Goal: Information Seeking & Learning: Learn about a topic

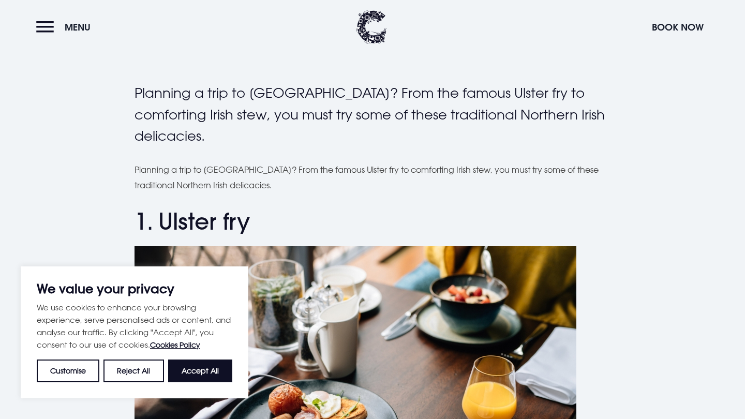
click at [279, 209] on h2 "1. Ulster fry" at bounding box center [372, 221] width 476 height 27
click at [196, 372] on button "Accept All" at bounding box center [200, 370] width 64 height 23
checkbox input "true"
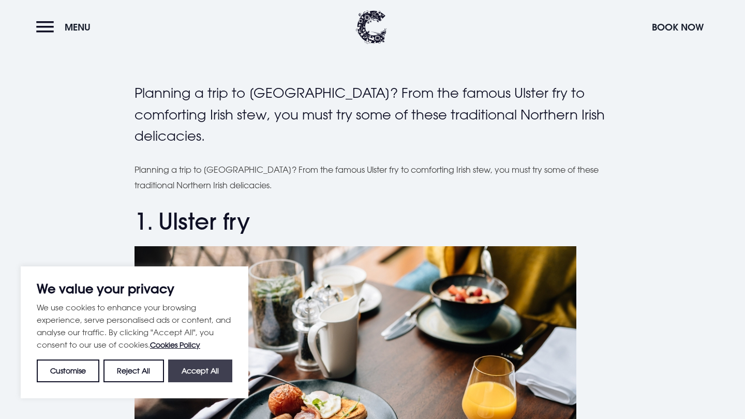
checkbox input "true"
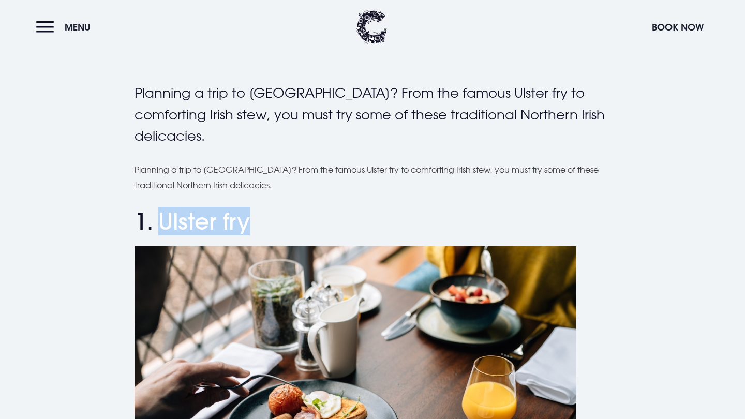
drag, startPoint x: 160, startPoint y: 222, endPoint x: 248, endPoint y: 225, distance: 88.0
click at [249, 223] on h2 "1. Ulster fry" at bounding box center [372, 221] width 476 height 27
copy h2 "Ulster fry"
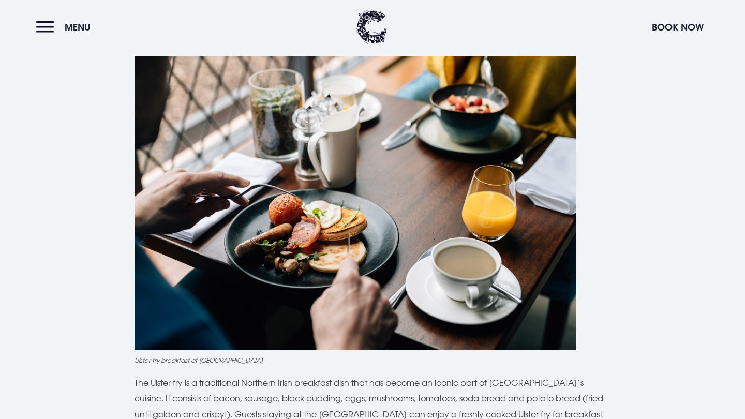
scroll to position [618, 0]
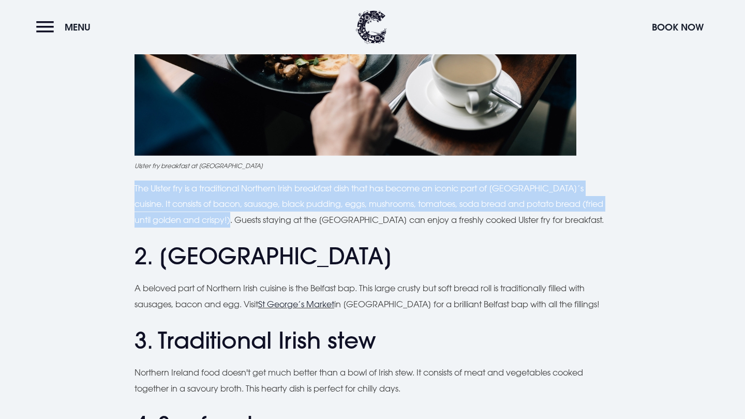
drag, startPoint x: 214, startPoint y: 217, endPoint x: 132, endPoint y: 185, distance: 88.3
copy p "The Ulster fry is a traditional Northern Irish breakfast dish that has become a…"
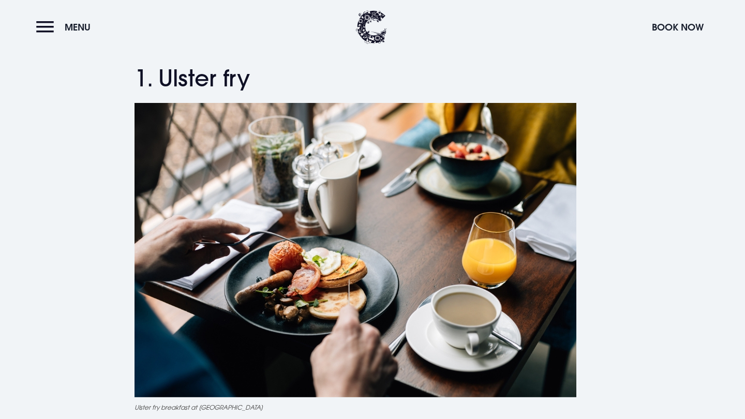
scroll to position [387, 0]
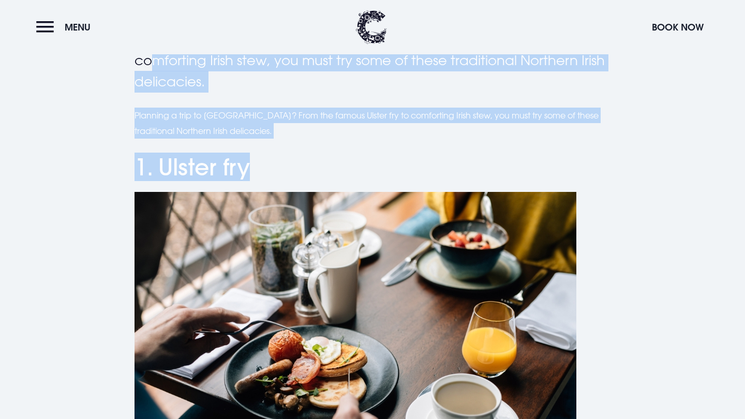
drag, startPoint x: 247, startPoint y: 69, endPoint x: 161, endPoint y: 62, distance: 86.2
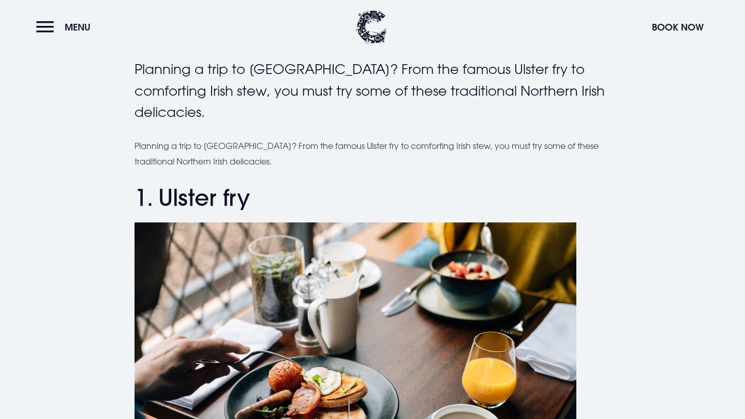
click at [204, 187] on h2 "1. Ulster fry" at bounding box center [372, 197] width 476 height 27
drag, startPoint x: 248, startPoint y: 197, endPoint x: 155, endPoint y: 198, distance: 93.6
click at [155, 198] on h2 "1. Ulster fry" at bounding box center [372, 197] width 476 height 27
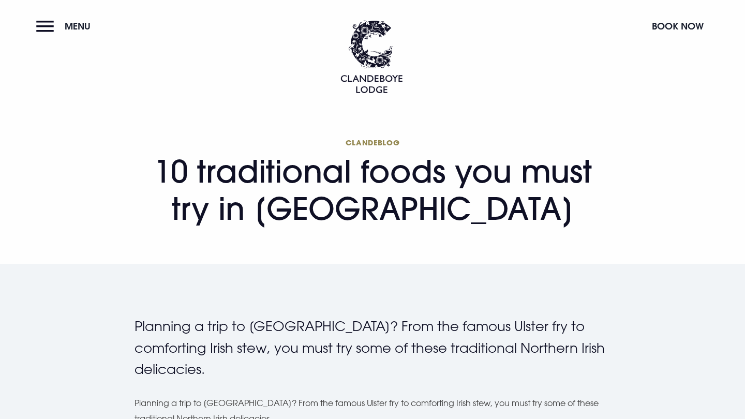
scroll to position [0, 0]
drag, startPoint x: 199, startPoint y: 176, endPoint x: 597, endPoint y: 212, distance: 399.8
click at [597, 212] on h1 "Clandeblog 10 traditional foods you must try in [GEOGRAPHIC_DATA]" at bounding box center [372, 182] width 476 height 89
